Goal: Task Accomplishment & Management: Use online tool/utility

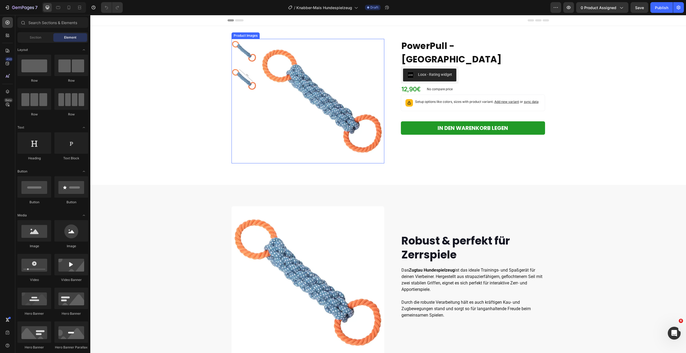
click at [315, 97] on img at bounding box center [322, 101] width 125 height 125
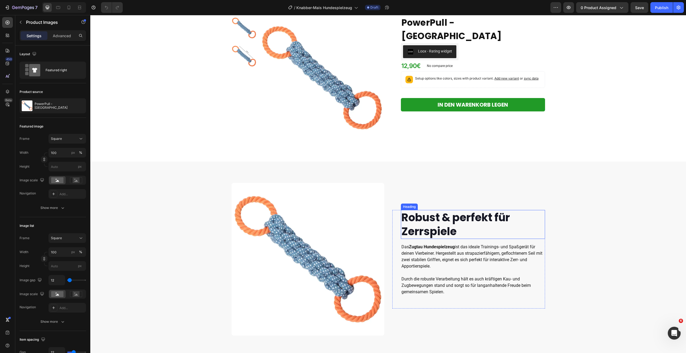
scroll to position [25, 0]
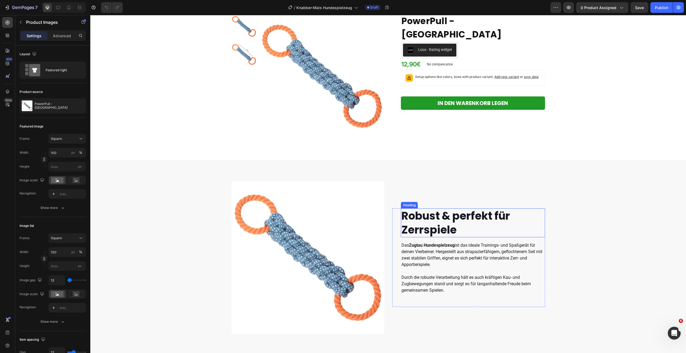
click at [443, 230] on h2 "Robust & perfekt für Zerrspiele" at bounding box center [473, 223] width 144 height 29
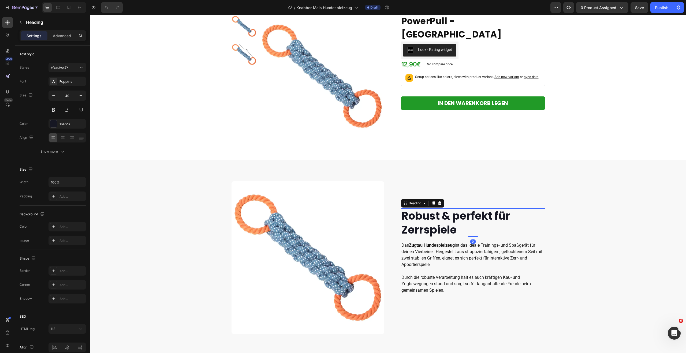
click at [443, 230] on h2 "Robust & perfekt für Zerrspiele" at bounding box center [473, 223] width 144 height 29
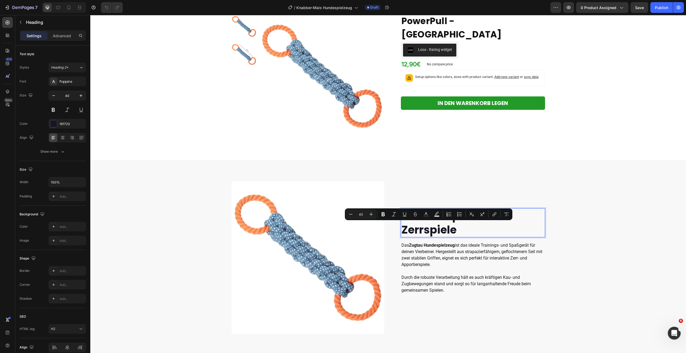
click at [463, 229] on p "Robust & perfekt für Zerrspiele" at bounding box center [473, 223] width 143 height 28
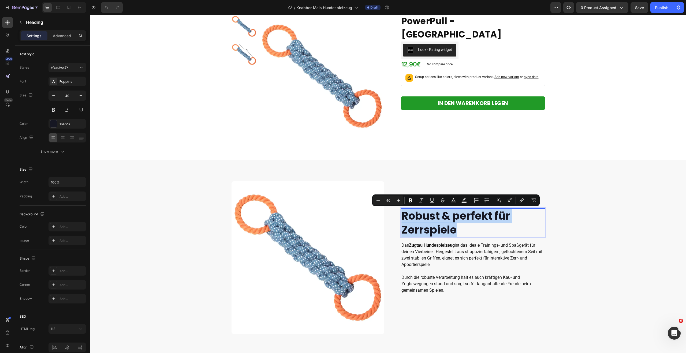
drag, startPoint x: 461, startPoint y: 229, endPoint x: 403, endPoint y: 215, distance: 59.9
click at [403, 215] on p "Robust & perfekt für Zerrspiele" at bounding box center [473, 223] width 143 height 28
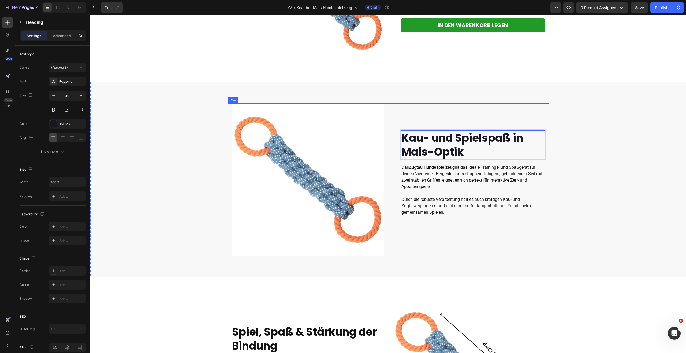
scroll to position [103, 0]
click at [458, 187] on p "Das Zugtau Hundespielzeug ist das ideale Trainings- und Spaßgerät für deinen Vi…" at bounding box center [473, 177] width 143 height 26
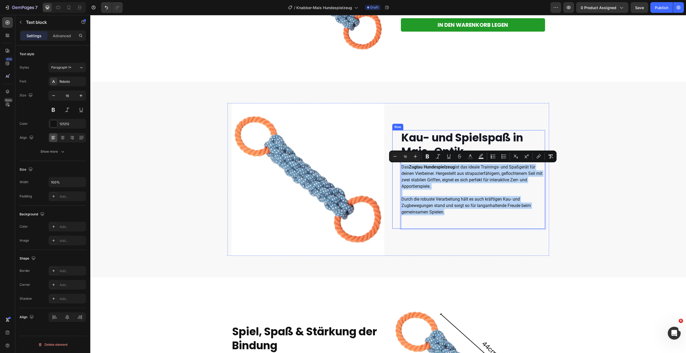
drag, startPoint x: 447, startPoint y: 214, endPoint x: 399, endPoint y: 164, distance: 68.8
click at [399, 164] on div "Kau- und Spielspaß in Mais-Optik Heading Das Zugtau Hundespielzeug ist das idea…" at bounding box center [469, 179] width 153 height 99
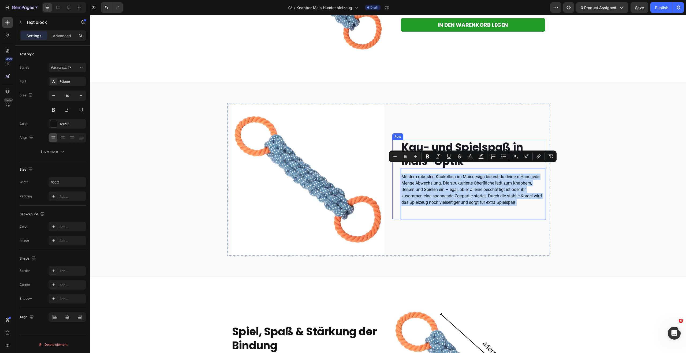
scroll to position [113, 0]
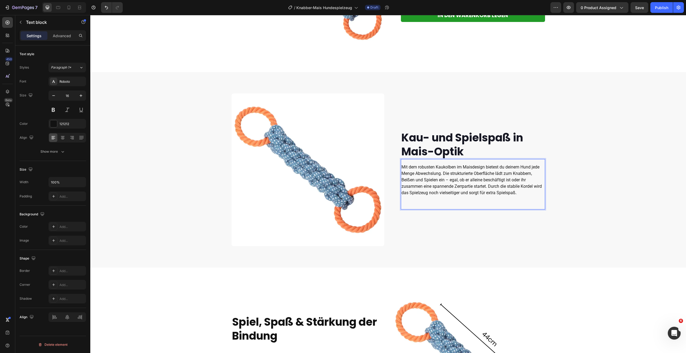
click at [489, 186] on p "Mit dem robusten Kaukolben im Maisdesign bietest du deinem Hund jede Menge Abwe…" at bounding box center [473, 180] width 143 height 32
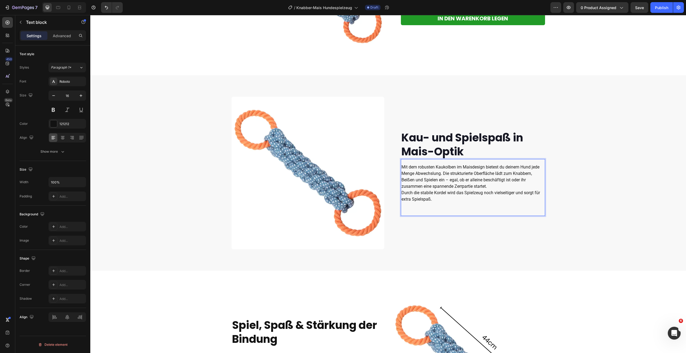
scroll to position [106, 0]
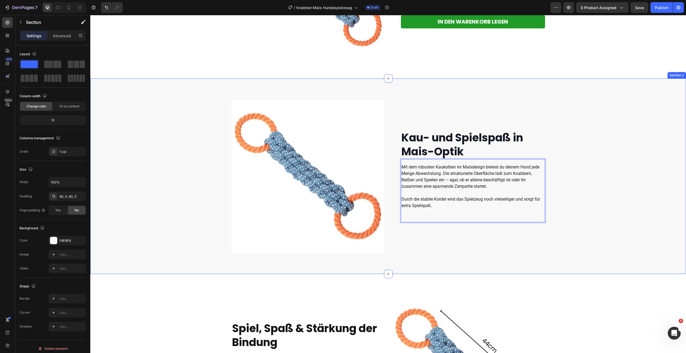
click at [612, 187] on div "Kau- und Spielspaß in Mais-Optik Heading Mit dem robusten Kaukolben im Maisdesi…" at bounding box center [388, 176] width 596 height 153
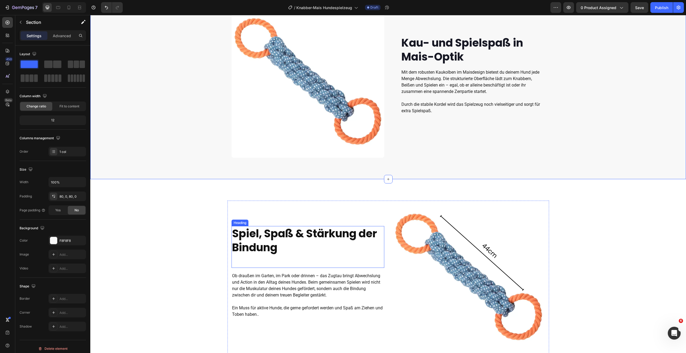
click at [330, 232] on strong "Spiel, Spaß & Stärkung der Bindung" at bounding box center [304, 240] width 145 height 29
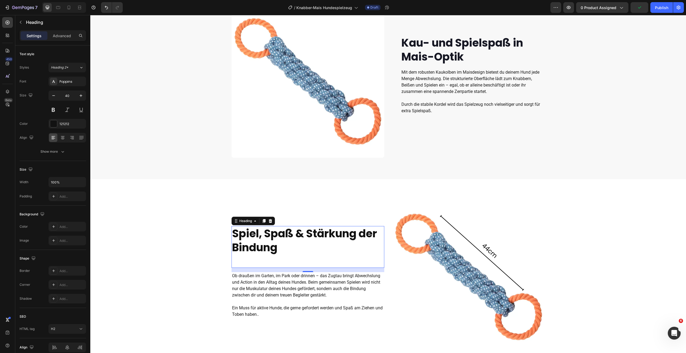
click at [290, 248] on h2 "Spiel, Spaß & Stärkung der Bindung" at bounding box center [308, 240] width 153 height 29
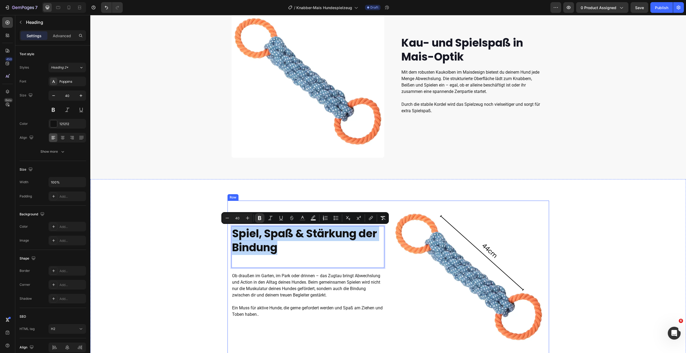
drag, startPoint x: 284, startPoint y: 248, endPoint x: 229, endPoint y: 232, distance: 56.7
click at [229, 232] on div "Spiel, Spaß & Stärkung der Bindung Heading 16 Ob draußen im Garten, im Park ode…" at bounding box center [389, 279] width 322 height 156
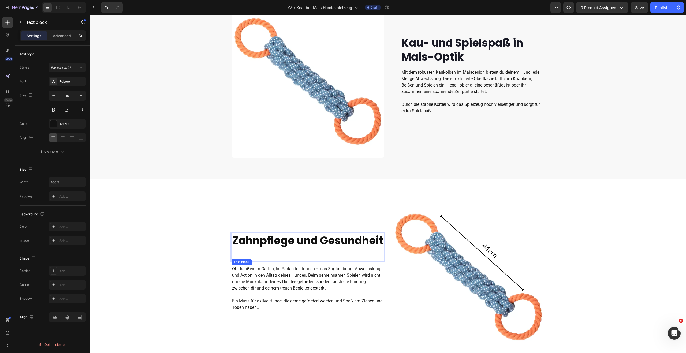
click at [290, 291] on span "Ob draußen im Garten, im Park oder drinnen – das Zugtau bringt Abwechslung und …" at bounding box center [306, 279] width 148 height 24
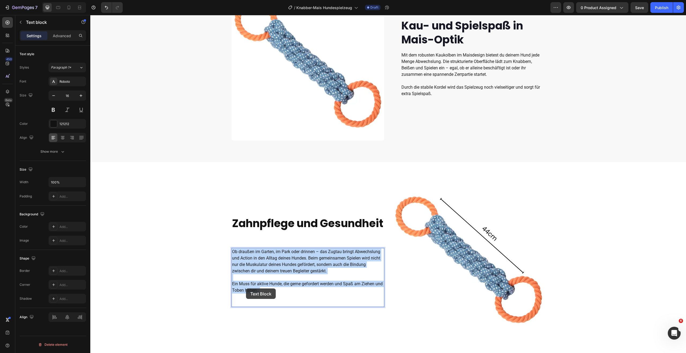
scroll to position [193, 0]
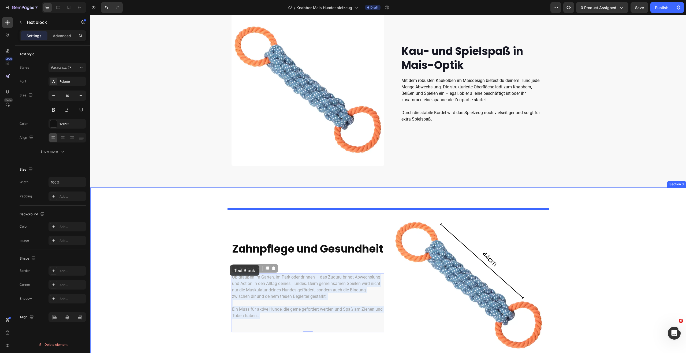
drag, startPoint x: 266, startPoint y: 298, endPoint x: 229, endPoint y: 266, distance: 48.7
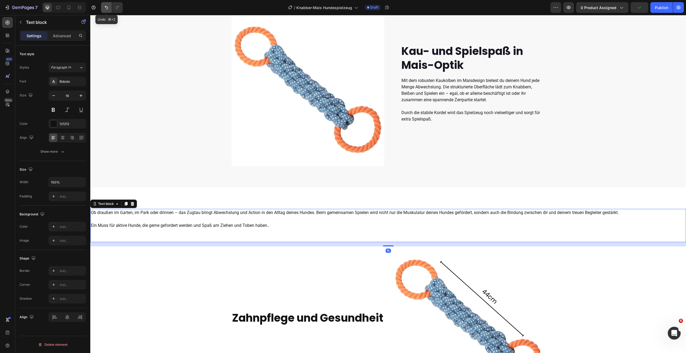
click at [107, 5] on icon "Undo/Redo" at bounding box center [106, 7] width 5 height 5
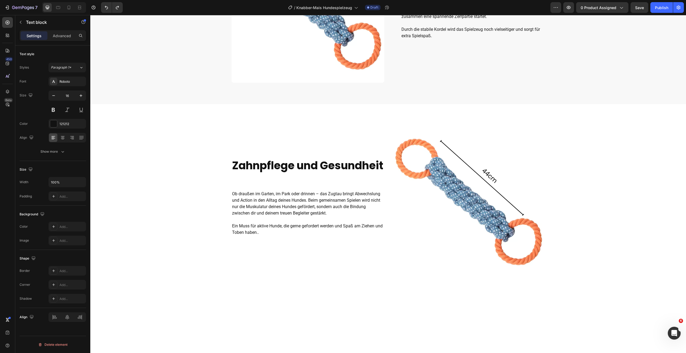
scroll to position [278, 0]
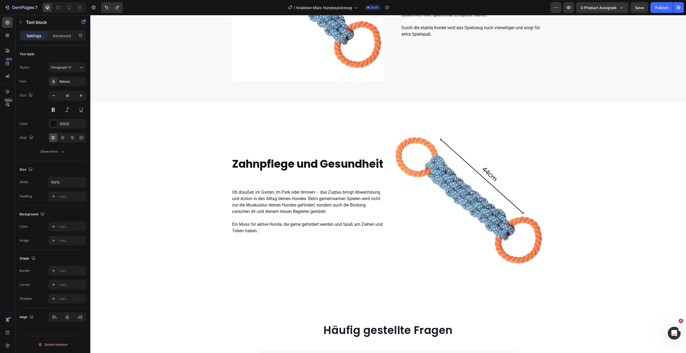
click at [272, 221] on p "Rich Text Editor. Editing area: main" at bounding box center [308, 218] width 152 height 6
click at [275, 212] on span "Ob draußen im Garten, im Park oder drinnen – das Zugtau bringt Abwechslung und …" at bounding box center [306, 202] width 148 height 24
click at [266, 207] on span "Ob draußen im Garten, im Park oder drinnen – das Zugtau bringt Abwechslung und …" at bounding box center [306, 202] width 148 height 24
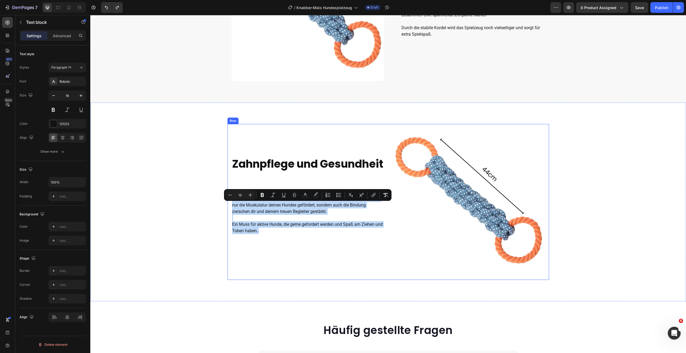
drag, startPoint x: 267, startPoint y: 238, endPoint x: 230, endPoint y: 204, distance: 50.1
click at [230, 204] on div "⁠⁠⁠⁠⁠⁠⁠ Zahnpflege und Gesundheit Heading Ob draußen im Garten, im Park oder dr…" at bounding box center [389, 202] width 322 height 156
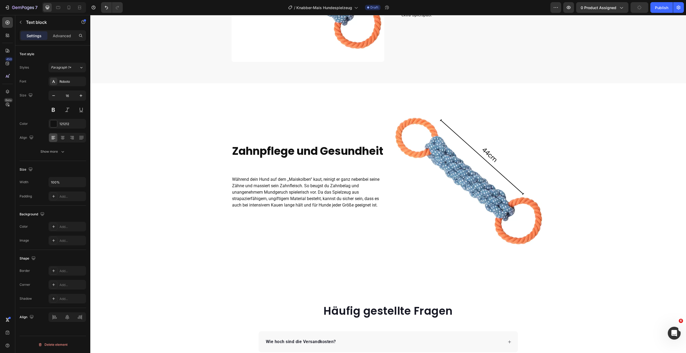
click at [319, 200] on p "Während dein Hund auf dem „Maiskolben“ kaut, reinigt er ganz nebenbei seine Zäh…" at bounding box center [308, 192] width 152 height 32
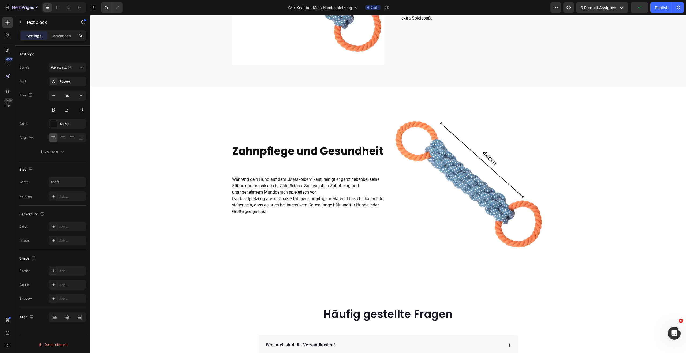
scroll to position [291, 0]
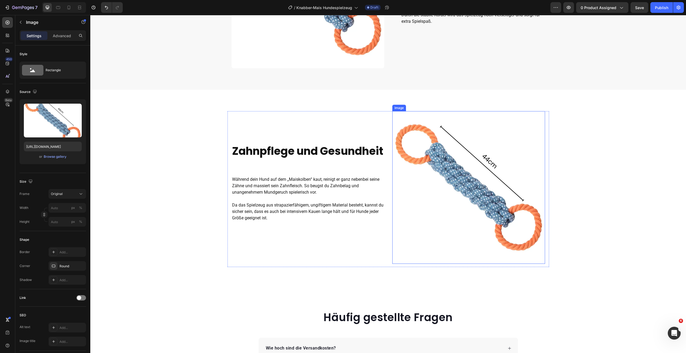
click at [439, 225] on img at bounding box center [469, 187] width 153 height 153
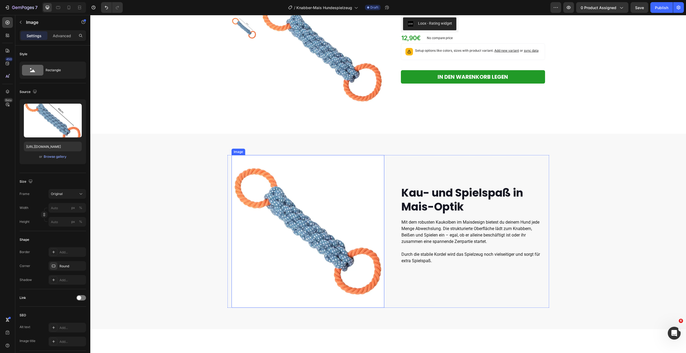
scroll to position [54, 0]
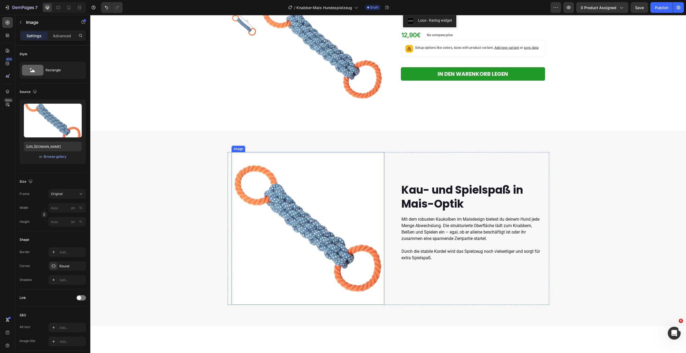
click at [283, 232] on img at bounding box center [308, 228] width 153 height 153
click at [46, 155] on div "Browse gallery" at bounding box center [55, 156] width 23 height 5
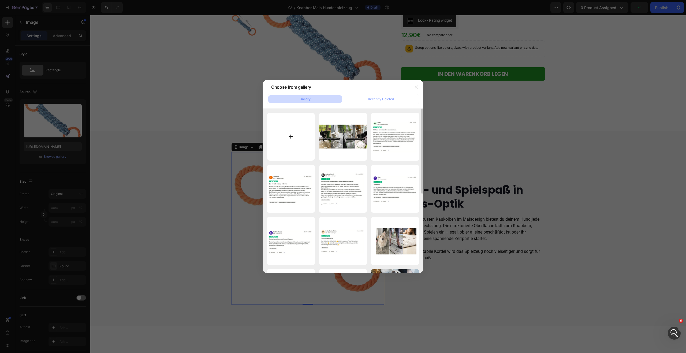
click at [288, 134] on input "file" at bounding box center [291, 137] width 48 height 48
type input "C:\fakepath\Bildschirmfoto 2025-08-28 um 08.51.52.png"
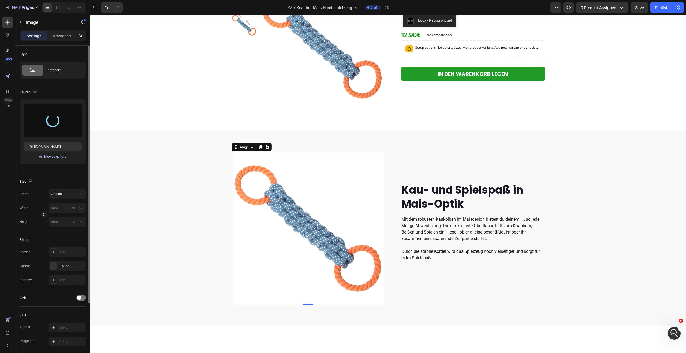
type input "https://cdn.shopify.com/s/files/1/0548/7978/0952/files/gempages_458127380590887…"
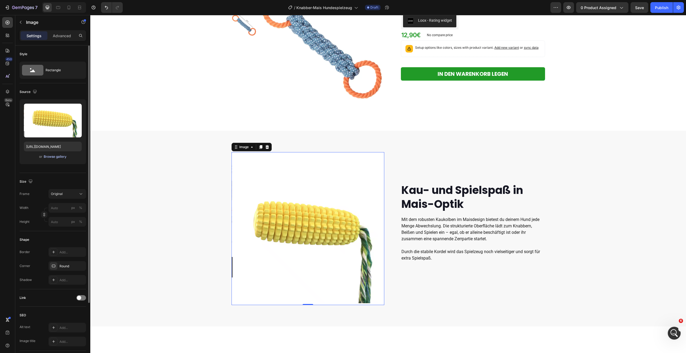
click at [54, 156] on div "Browse gallery" at bounding box center [55, 156] width 23 height 5
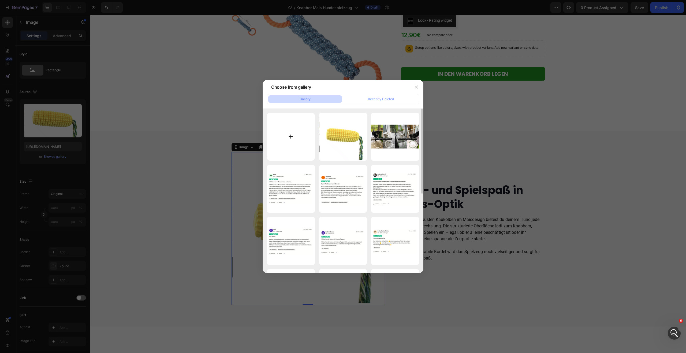
click at [274, 145] on input "file" at bounding box center [291, 137] width 48 height 48
type input "C:\fakepath\Bildschirmfoto 2025-08-28 um 09.13.28.png"
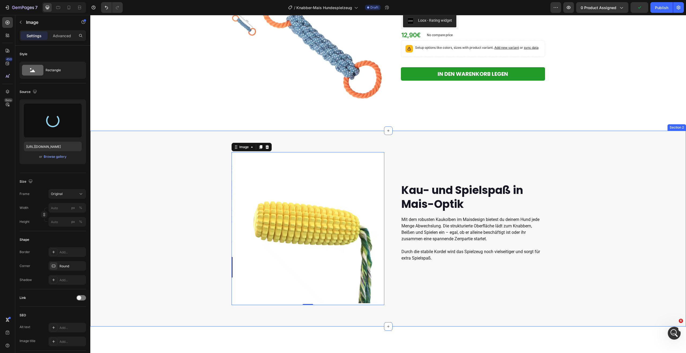
type input "https://cdn.shopify.com/s/files/1/0548/7978/0952/files/gempages_458127380590887…"
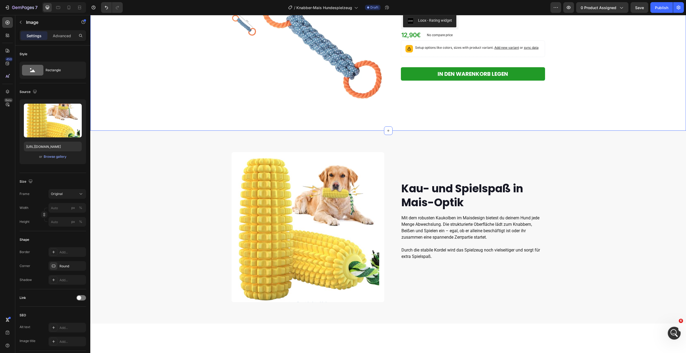
click at [574, 88] on div "Product Images Row PowerPull - Zugtau Product Title Loox - Rating widget Loox R…" at bounding box center [388, 47] width 596 height 125
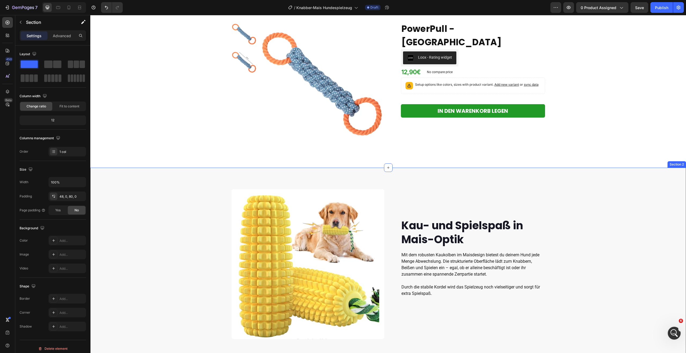
scroll to position [19, 0]
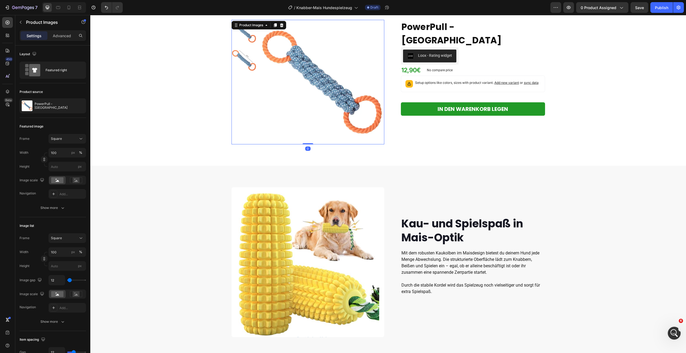
click at [338, 89] on img at bounding box center [322, 82] width 125 height 125
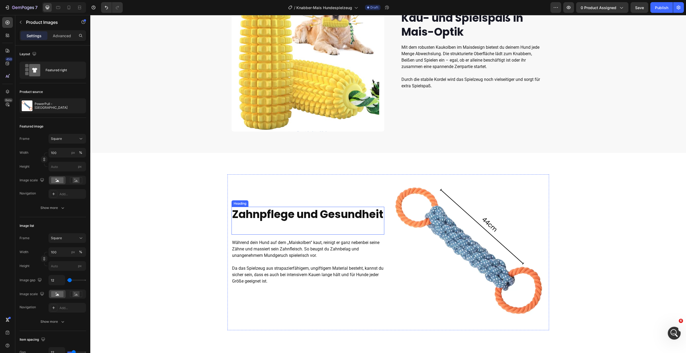
scroll to position [191, 0]
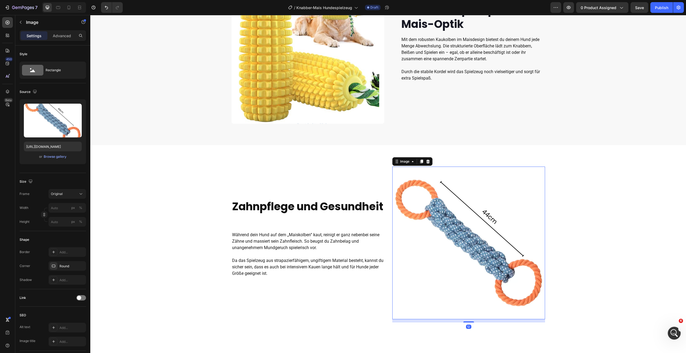
click at [455, 229] on img at bounding box center [469, 243] width 153 height 153
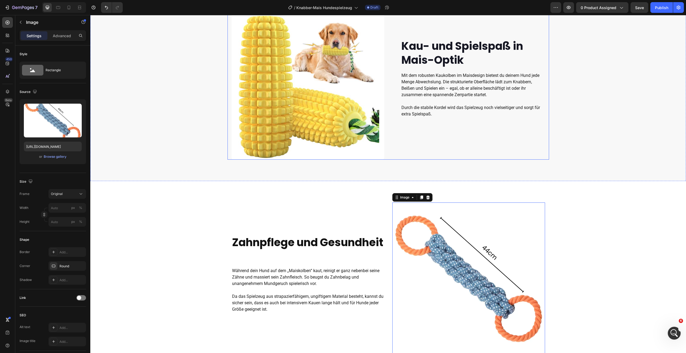
scroll to position [197, 0]
click at [459, 264] on img at bounding box center [469, 278] width 153 height 153
click at [50, 158] on div "Browse gallery" at bounding box center [55, 156] width 23 height 5
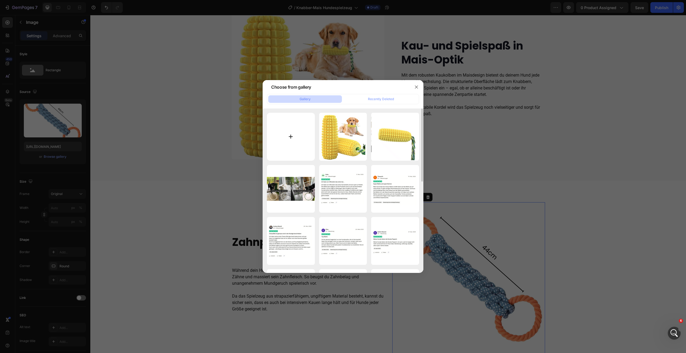
click at [305, 132] on input "file" at bounding box center [291, 137] width 48 height 48
type input "C:\fakepath\A8c22a4bee702477abdb49773b3477433m.jpg"
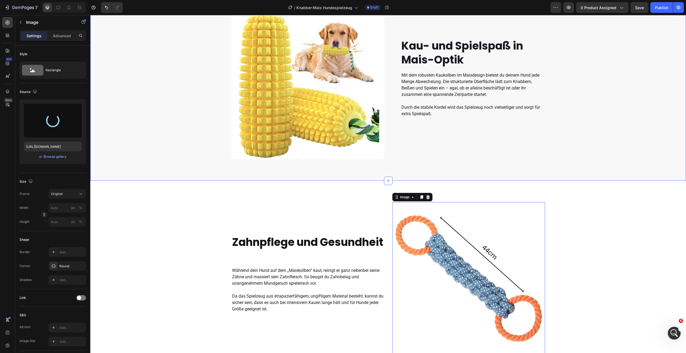
type input "https://cdn.shopify.com/s/files/1/0548/7978/0952/files/gempages_458127380590887…"
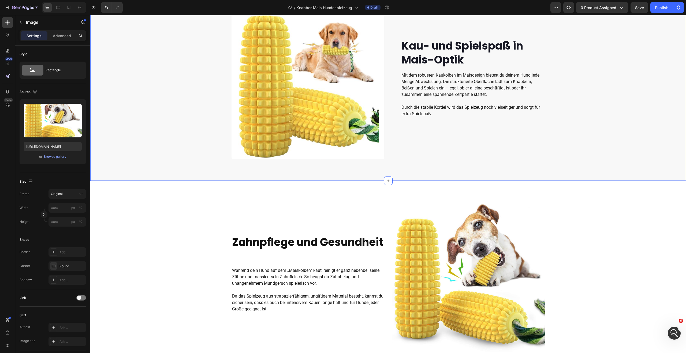
click at [599, 179] on div "Kau- und Spielspaß in Mais-Optik Heading Mit dem robusten Kaukolben im Maisdesi…" at bounding box center [388, 84] width 596 height 193
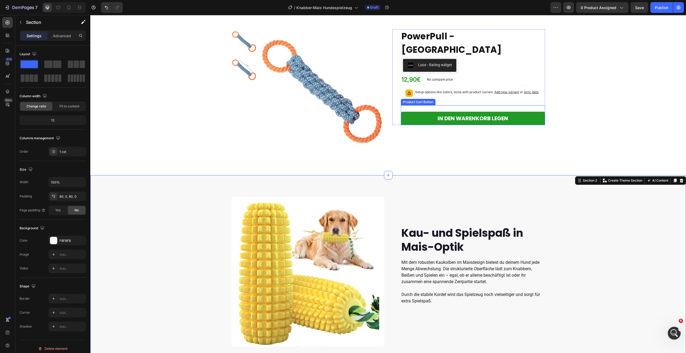
scroll to position [9, 0]
click at [617, 6] on div "0 product assigned" at bounding box center [602, 8] width 43 height 6
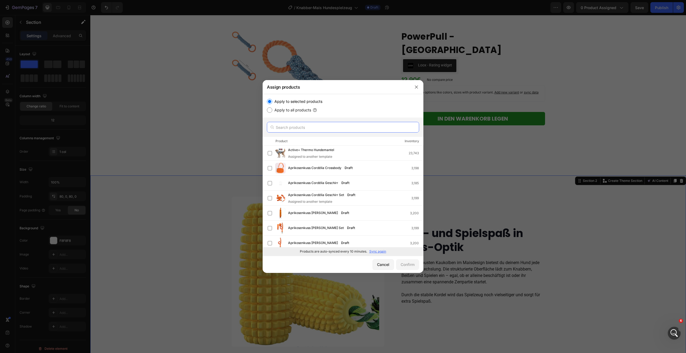
click at [301, 127] on input "text" at bounding box center [343, 127] width 152 height 11
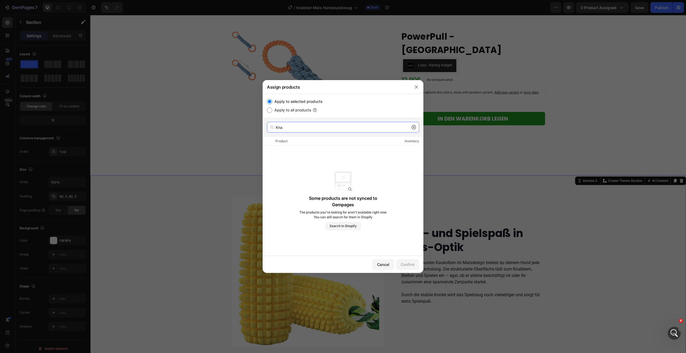
type input "Kna"
click at [464, 158] on div at bounding box center [343, 176] width 686 height 353
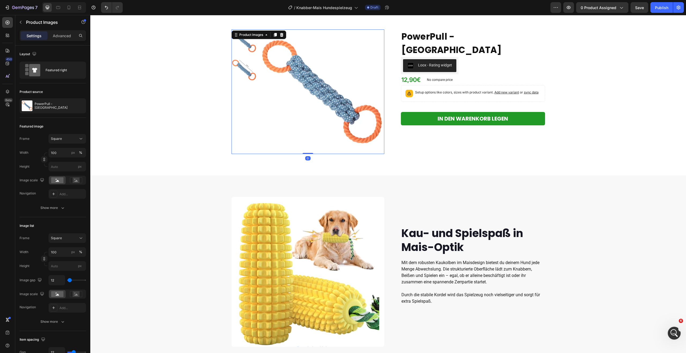
click at [306, 98] on img at bounding box center [322, 91] width 125 height 125
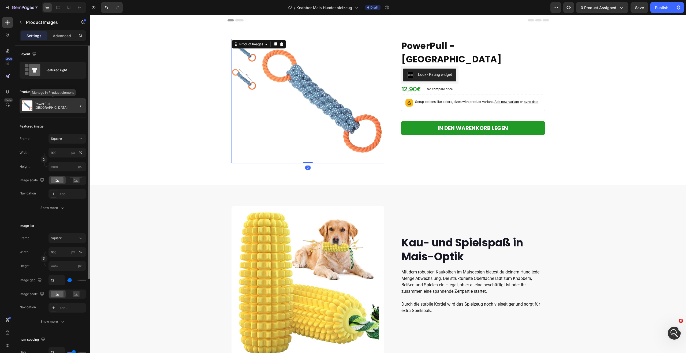
click at [44, 103] on div "PowerPull - [GEOGRAPHIC_DATA]" at bounding box center [53, 105] width 66 height 15
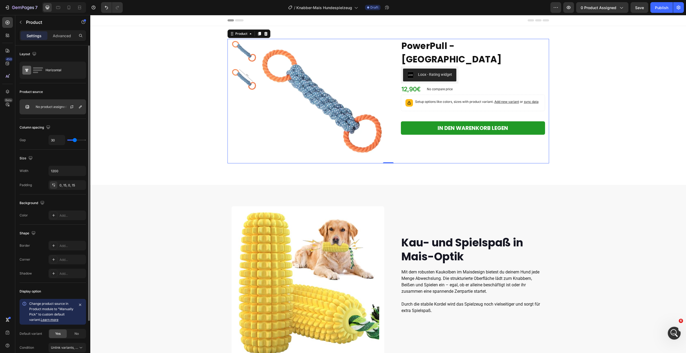
click at [42, 107] on p "No product assigned" at bounding box center [51, 107] width 31 height 4
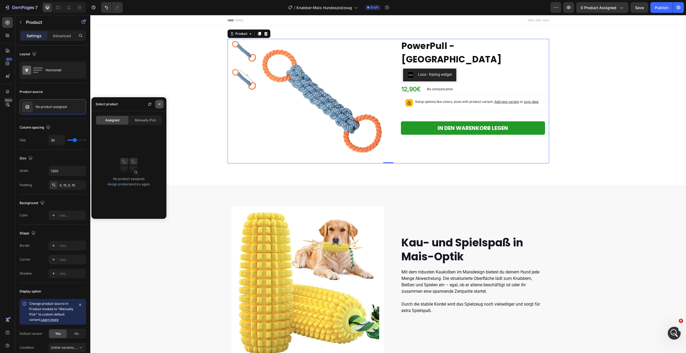
click at [158, 104] on icon "button" at bounding box center [159, 104] width 4 height 4
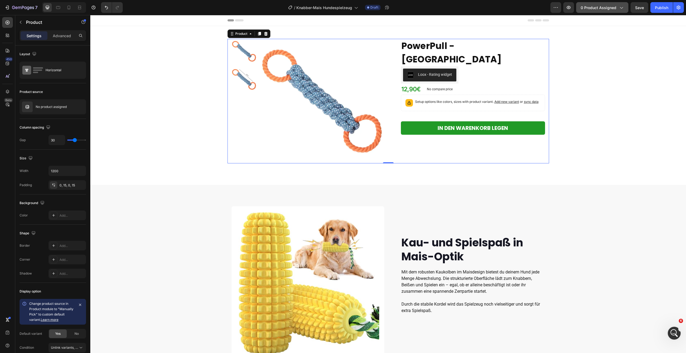
click at [600, 9] on span "0 product assigned" at bounding box center [599, 8] width 36 height 6
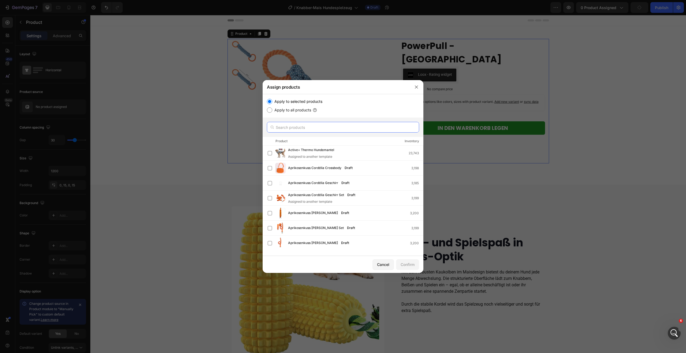
click at [302, 129] on input "text" at bounding box center [343, 127] width 152 height 11
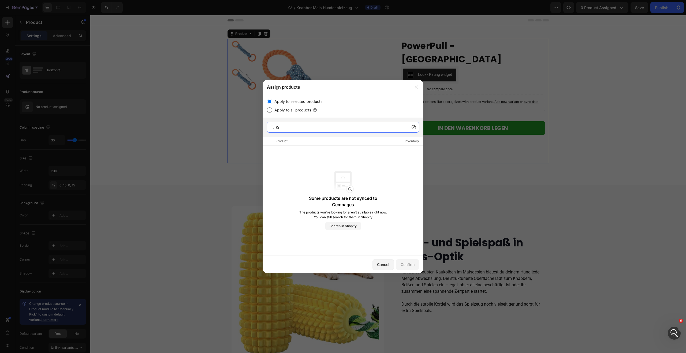
type input "K"
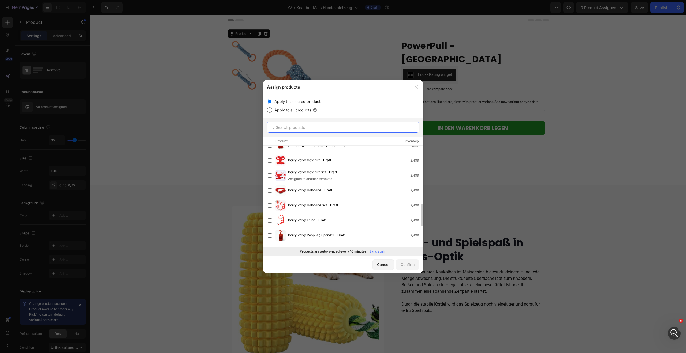
scroll to position [251, 0]
click at [156, 209] on div at bounding box center [343, 176] width 686 height 353
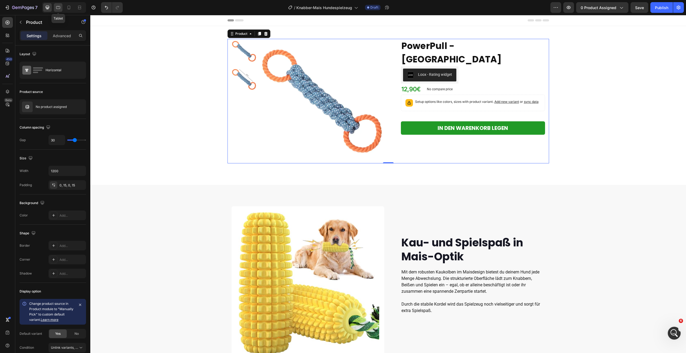
click at [57, 9] on icon at bounding box center [58, 7] width 5 height 5
type input "0"
type input "100%"
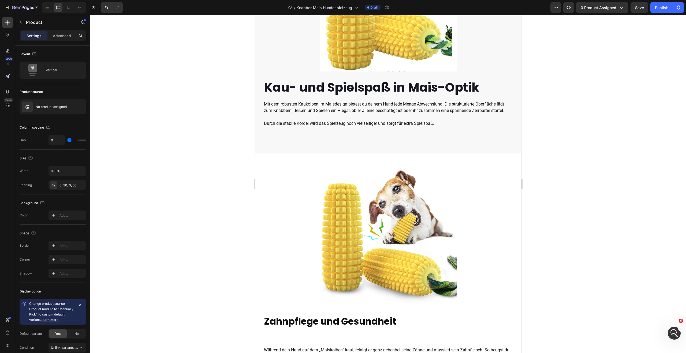
scroll to position [458, 0]
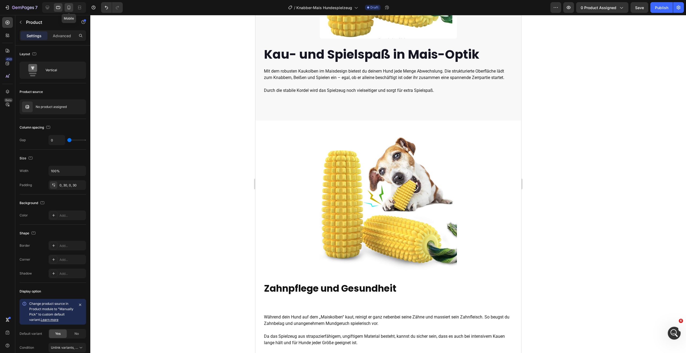
click at [70, 8] on icon at bounding box center [68, 7] width 5 height 5
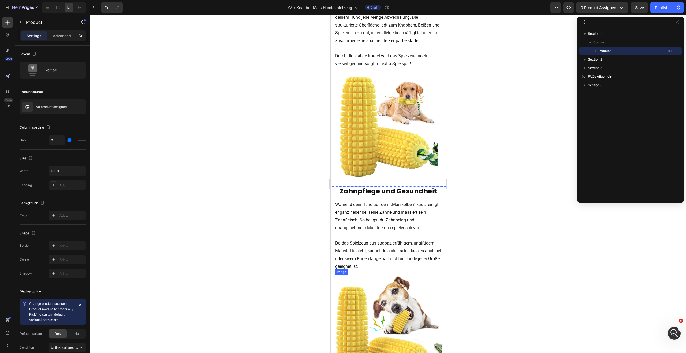
scroll to position [336, 0]
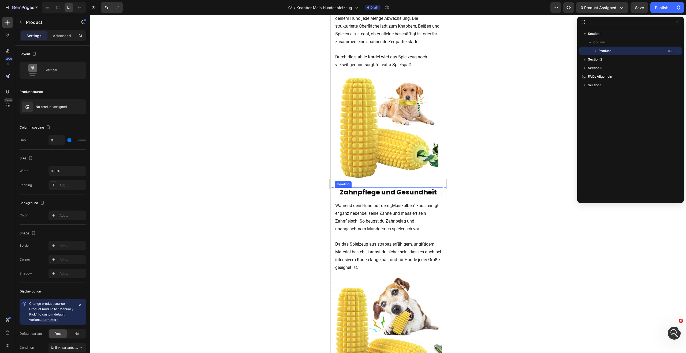
click at [519, 197] on div at bounding box center [388, 184] width 596 height 338
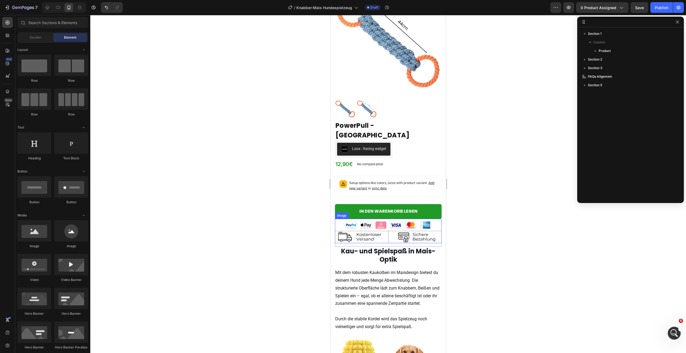
scroll to position [0, 0]
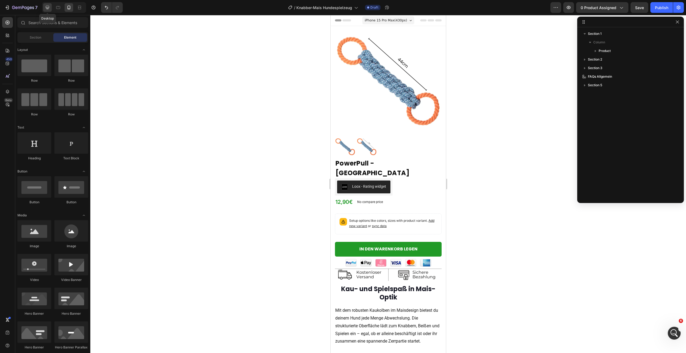
click at [48, 6] on icon at bounding box center [47, 7] width 5 height 5
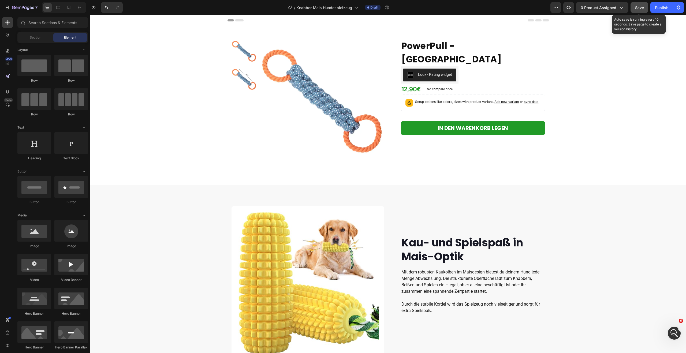
click at [636, 10] on div "Save" at bounding box center [639, 8] width 9 height 6
click at [666, 8] on div "Publish" at bounding box center [661, 8] width 13 height 6
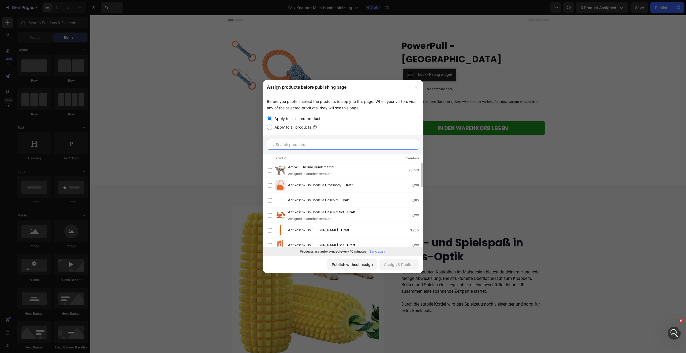
click at [299, 142] on input "text" at bounding box center [343, 144] width 152 height 11
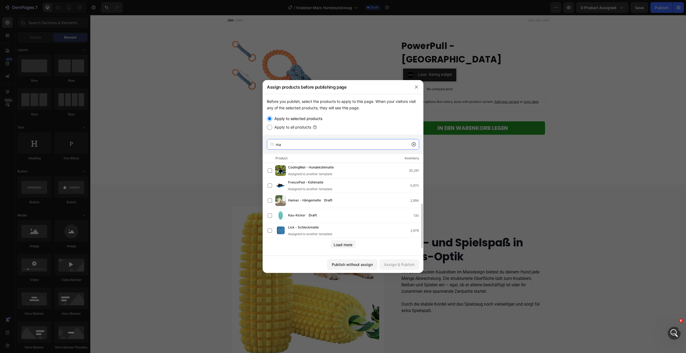
scroll to position [75, 0]
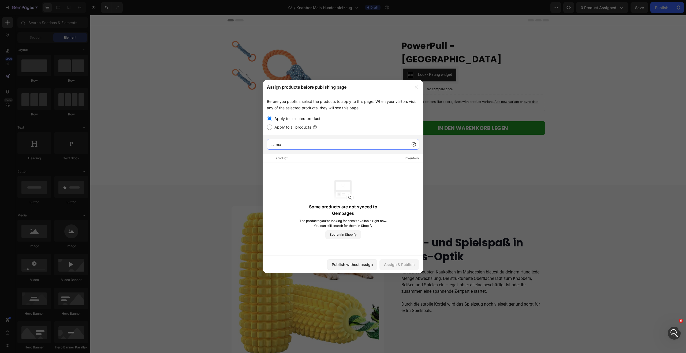
type input "m"
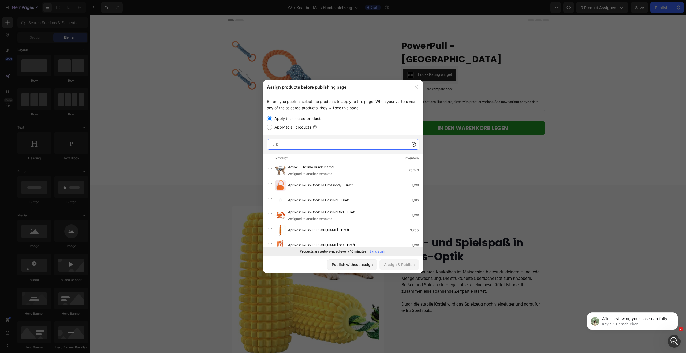
scroll to position [0, 0]
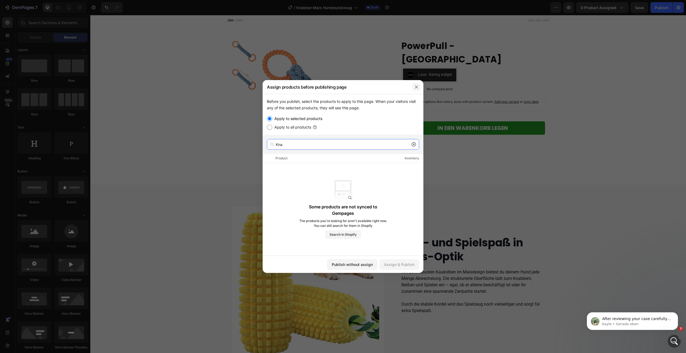
type input "Kna"
click at [417, 90] on button "button" at bounding box center [416, 87] width 9 height 9
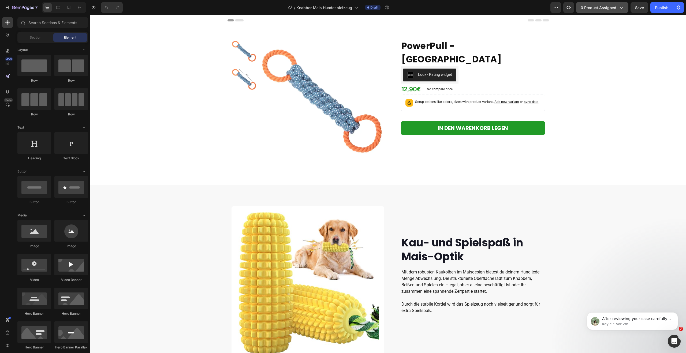
click at [612, 11] on button "0 product assigned" at bounding box center [602, 7] width 52 height 11
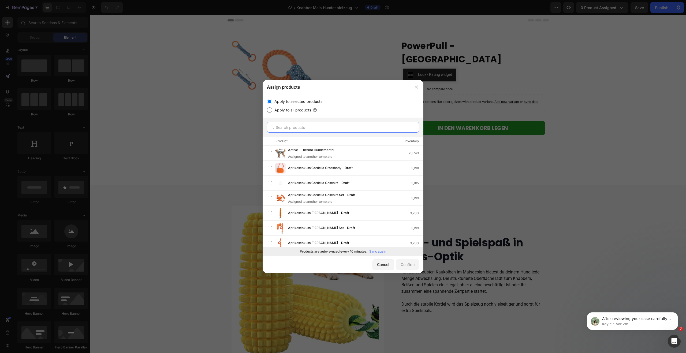
click at [306, 129] on input "text" at bounding box center [343, 127] width 152 height 11
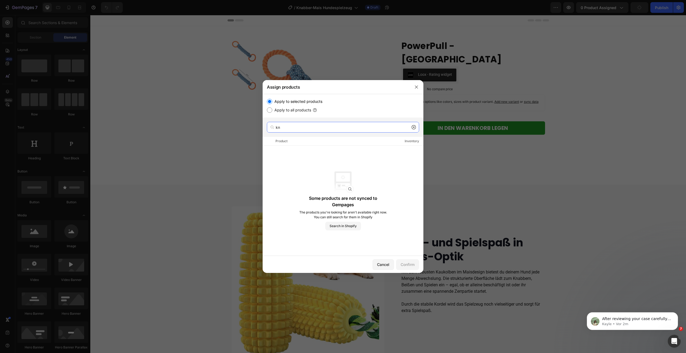
type input "kn"
click at [415, 127] on icon at bounding box center [414, 127] width 4 height 4
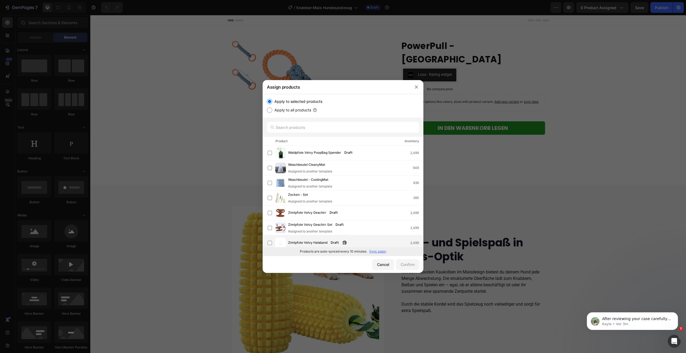
scroll to position [2931, 0]
click at [416, 91] on div at bounding box center [417, 87] width 14 height 14
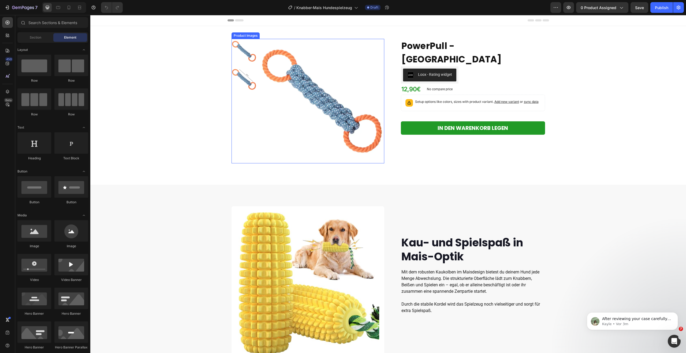
click at [346, 101] on img at bounding box center [322, 101] width 125 height 125
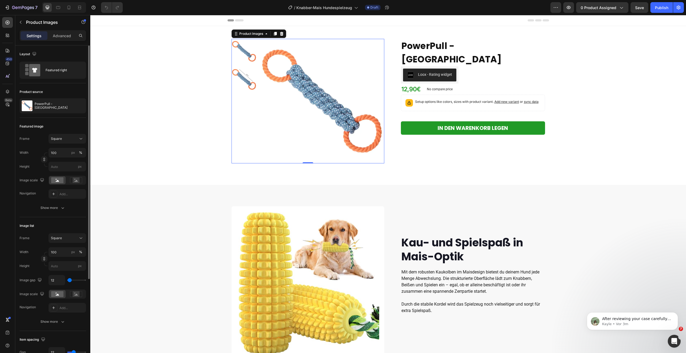
click at [34, 93] on div "Product source" at bounding box center [31, 92] width 23 height 5
click at [81, 106] on icon "button" at bounding box center [81, 106] width 4 height 4
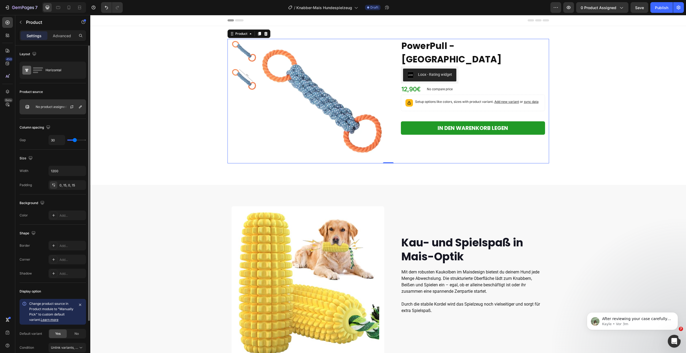
click at [56, 106] on p "No product assigned" at bounding box center [51, 107] width 31 height 4
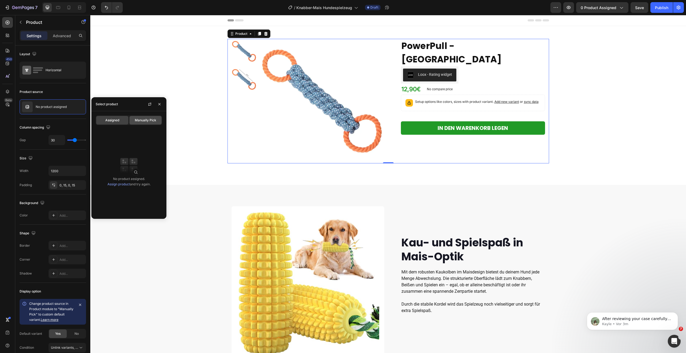
click at [141, 120] on span "Manually Pick" at bounding box center [145, 120] width 21 height 5
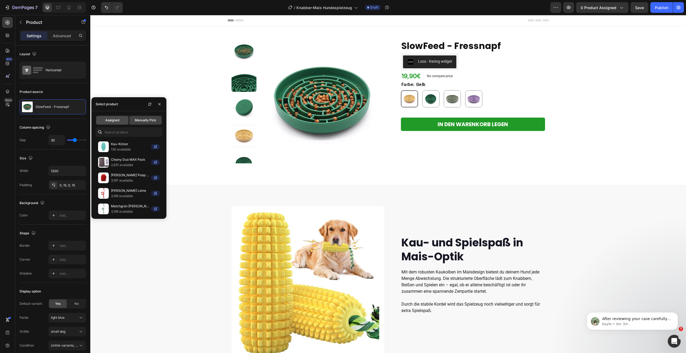
click at [110, 118] on span "Assigned" at bounding box center [112, 120] width 14 height 5
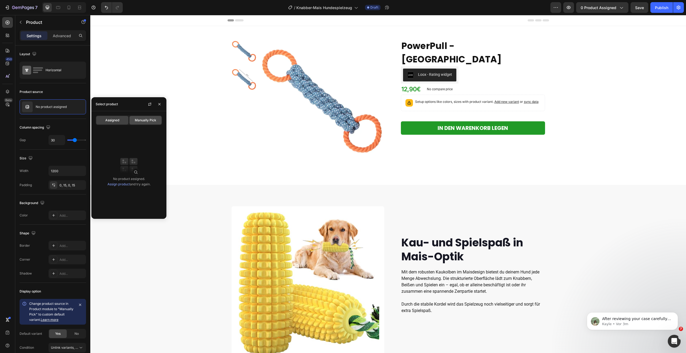
click at [138, 120] on span "Manually Pick" at bounding box center [145, 120] width 21 height 5
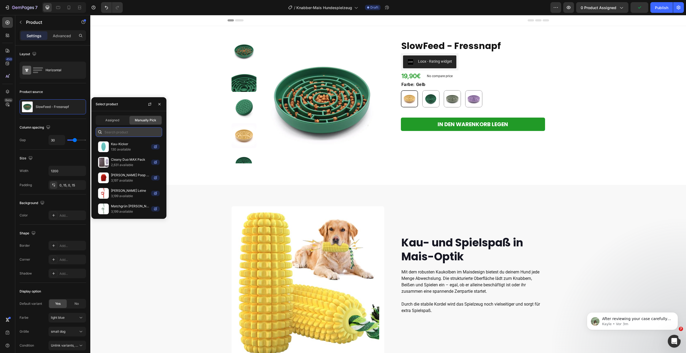
click at [114, 130] on input "text" at bounding box center [129, 132] width 66 height 10
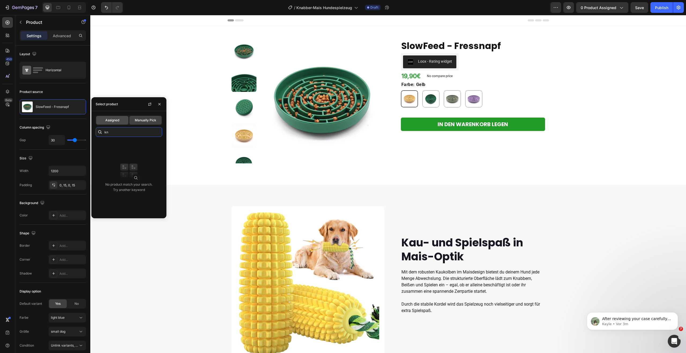
type input "kn"
click at [116, 117] on div "Assigned" at bounding box center [112, 120] width 32 height 9
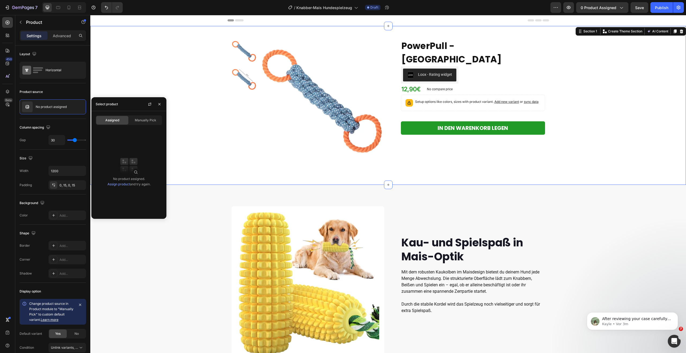
click at [548, 169] on div "Product Images Row PowerPull - Zugtau Product Title Loox - Rating widget Loox R…" at bounding box center [388, 105] width 596 height 159
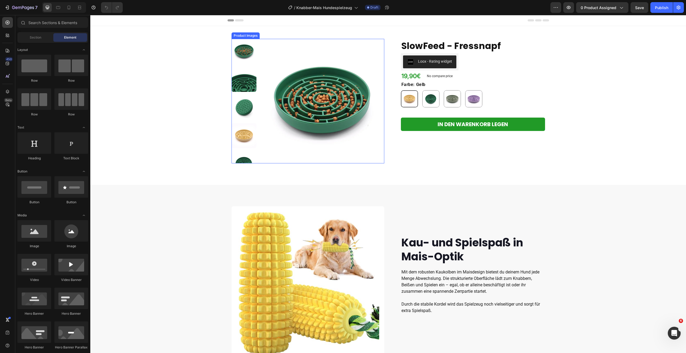
click at [287, 124] on img at bounding box center [322, 101] width 125 height 125
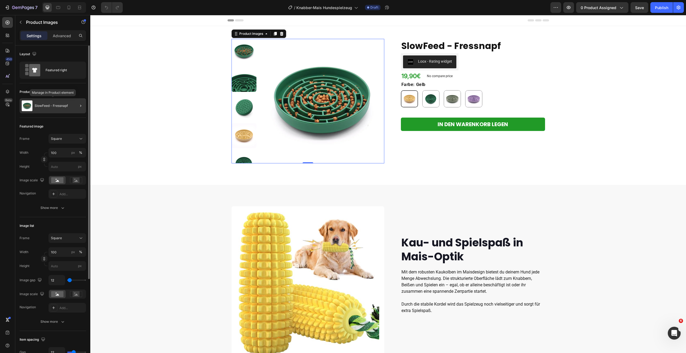
click at [54, 107] on p "SlowFeed - Fressnapf" at bounding box center [51, 106] width 33 height 4
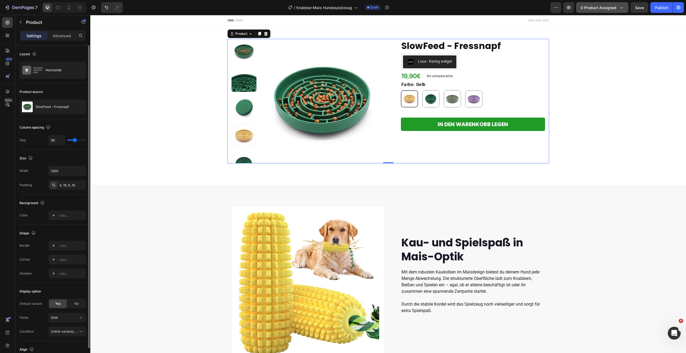
click at [610, 9] on span "0 product assigned" at bounding box center [599, 8] width 36 height 6
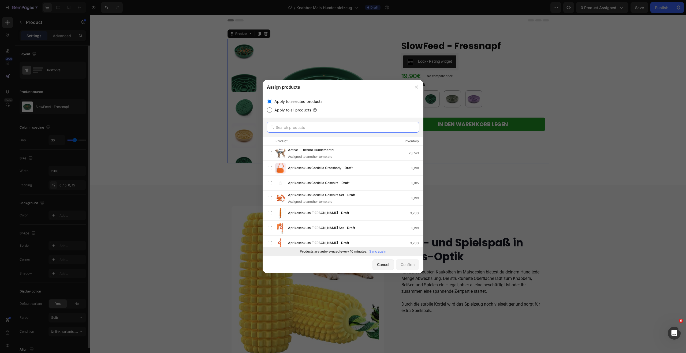
click at [312, 126] on input "text" at bounding box center [343, 127] width 152 height 11
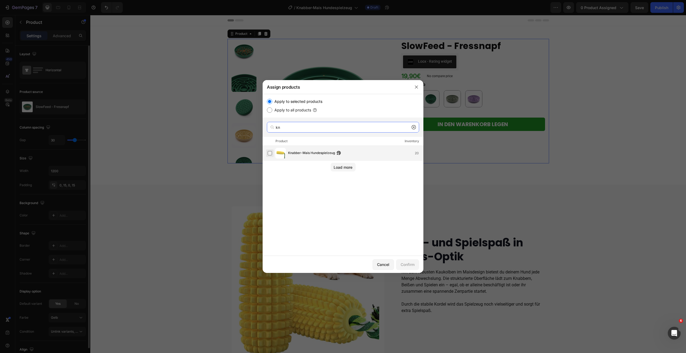
type input "kn"
click at [272, 154] on label at bounding box center [270, 153] width 4 height 4
click at [410, 266] on div "Confirm" at bounding box center [408, 265] width 14 height 6
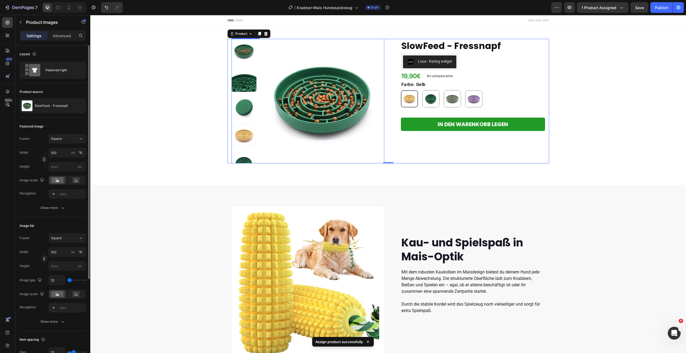
click at [323, 111] on img at bounding box center [322, 101] width 125 height 125
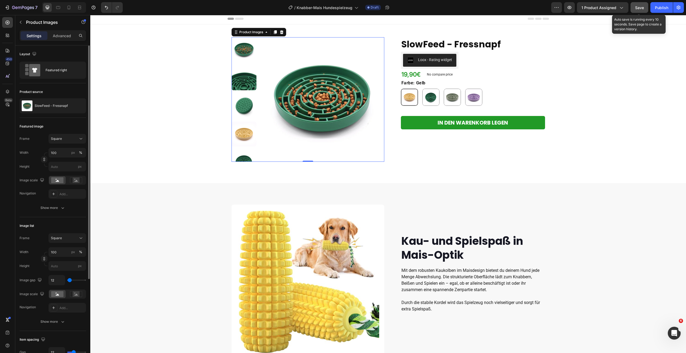
click at [645, 5] on button "Save" at bounding box center [640, 7] width 18 height 11
click at [662, 9] on div "Publish" at bounding box center [661, 8] width 13 height 6
click at [291, 85] on img at bounding box center [322, 99] width 125 height 125
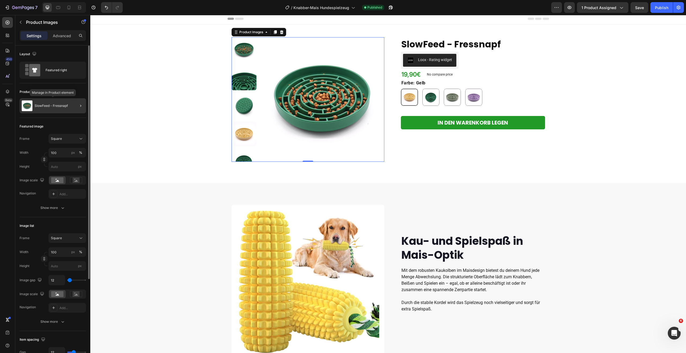
click at [56, 104] on p "SlowFeed - Fressnapf" at bounding box center [51, 106] width 33 height 4
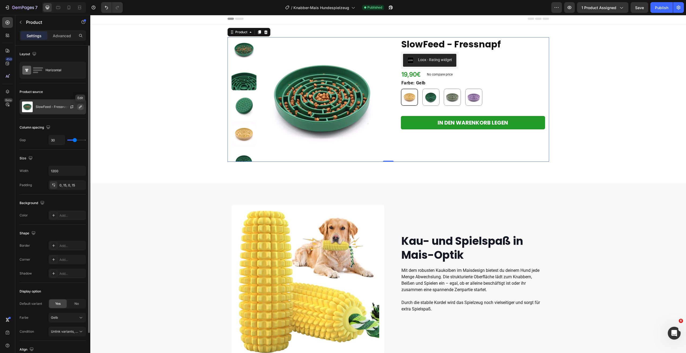
click at [80, 107] on icon "button" at bounding box center [80, 107] width 4 height 4
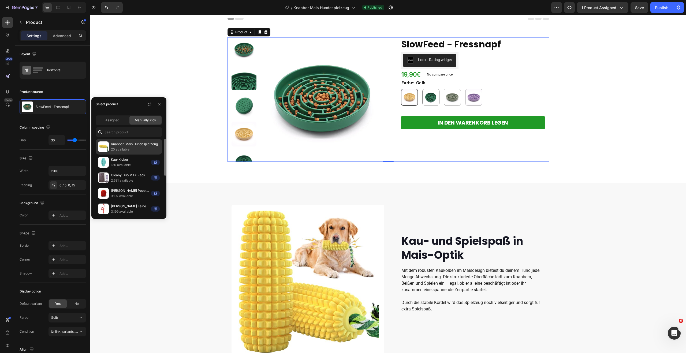
click at [113, 155] on div "Knabber-Mais Hundespielzeug 20 available" at bounding box center [129, 163] width 66 height 16
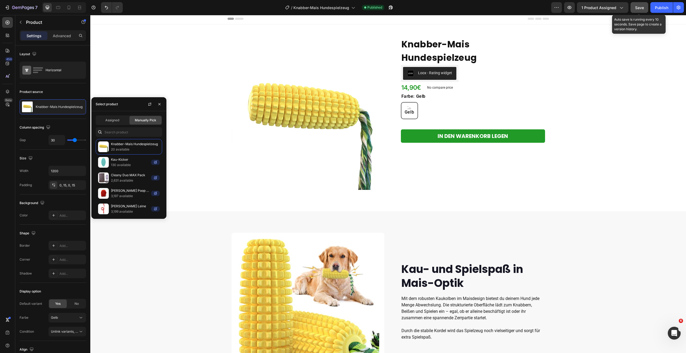
click at [638, 9] on span "Save" at bounding box center [639, 7] width 9 height 5
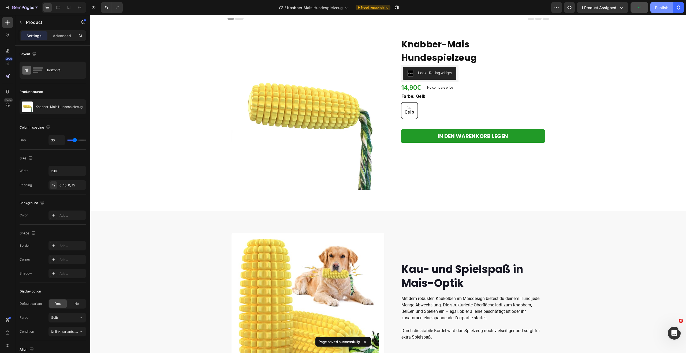
click at [659, 9] on div "Publish" at bounding box center [661, 8] width 13 height 6
